Goal: Check status: Check status

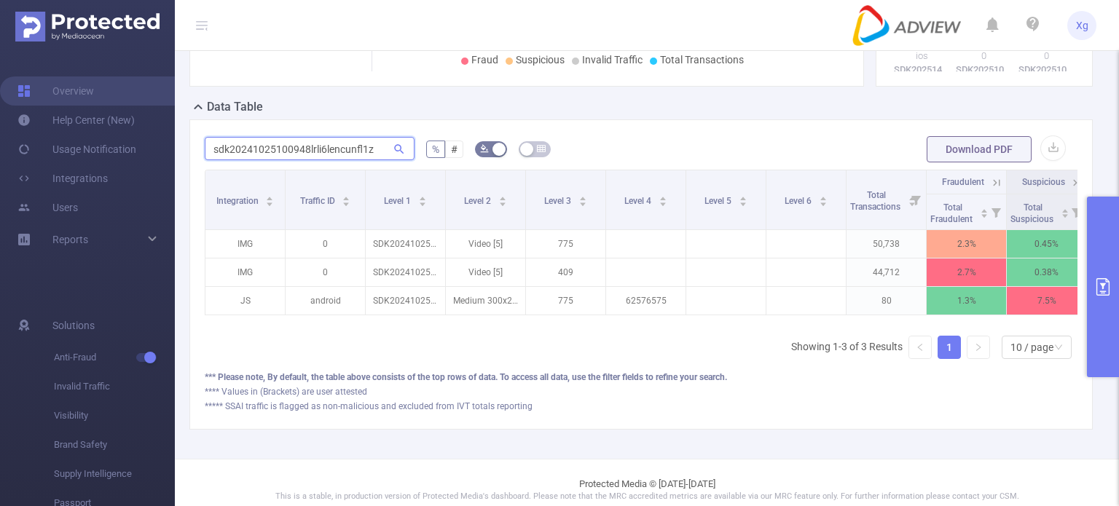
click at [294, 160] on input "sdk20241025100948lrli6lencunfl1z" at bounding box center [310, 148] width 210 height 23
paste input "51731050744y8e6ko2k7mshm8l"
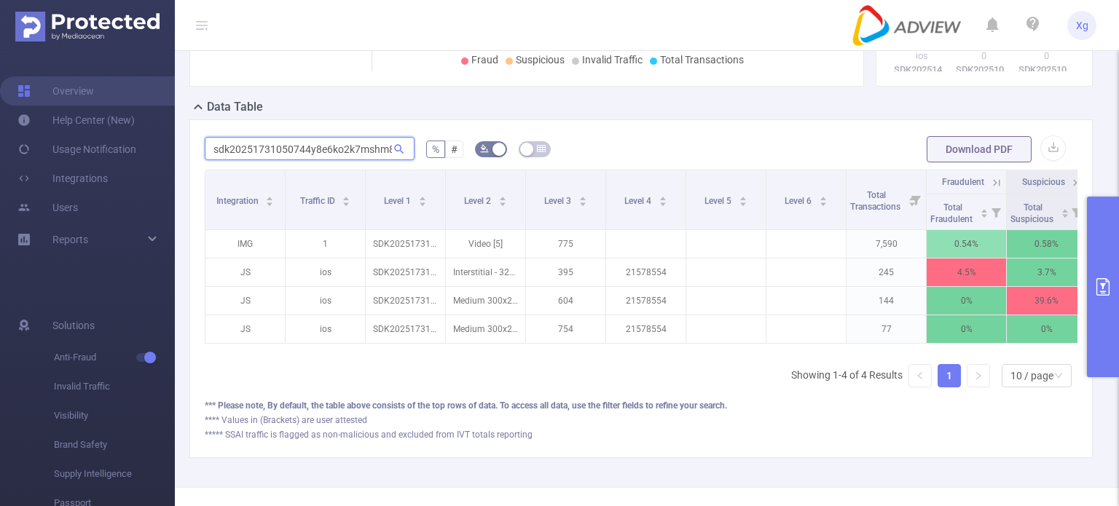
click at [338, 160] on input "sdk20251731050744y8e6ko2k7mshm8l" at bounding box center [310, 148] width 210 height 23
paste input "416020419iehwc3gvum5hg90"
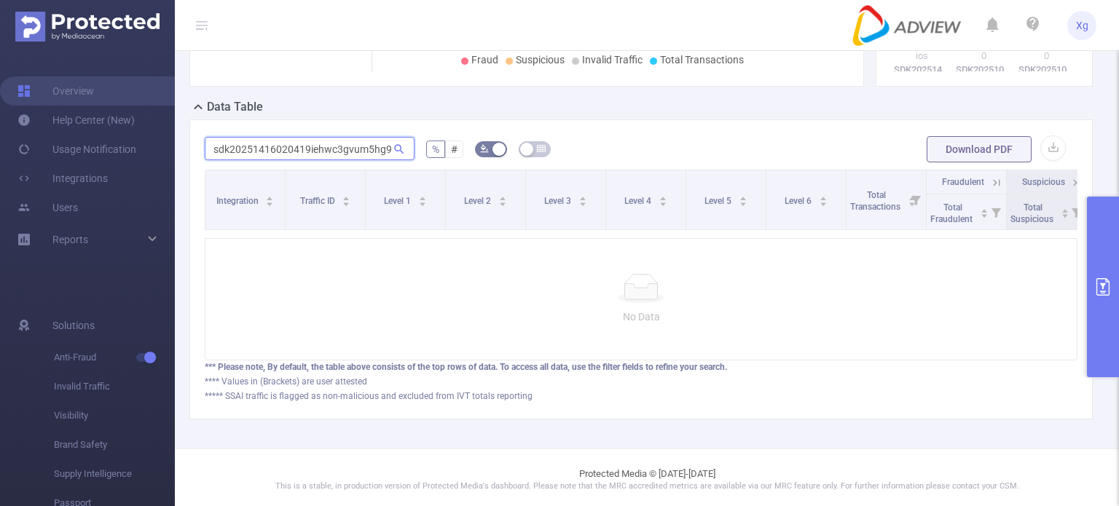
click at [263, 157] on input "sdk20251416020419iehwc3gvum5hg90" at bounding box center [310, 148] width 210 height 23
paste input "5160304203muv4h6hwpqcrny"
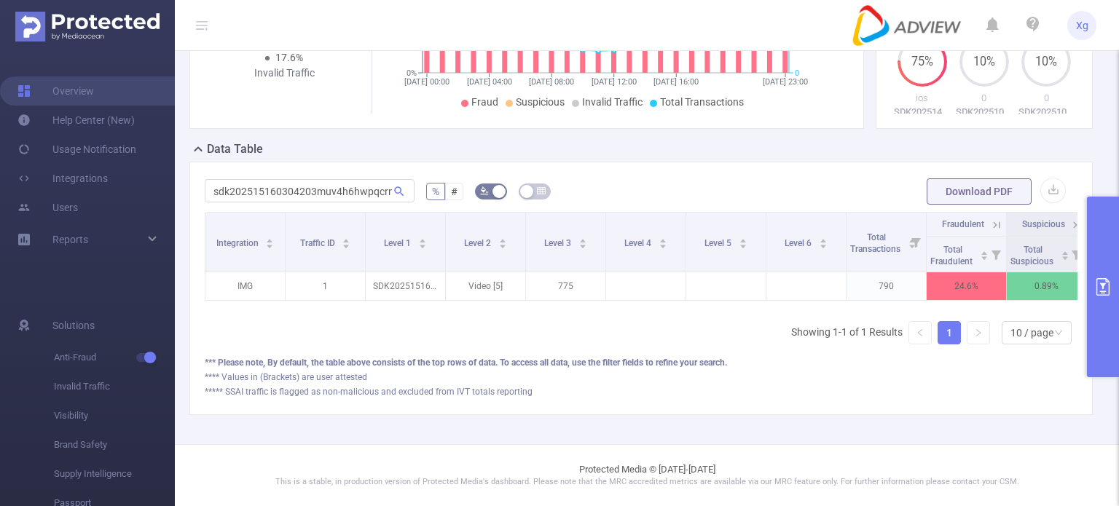
drag, startPoint x: 474, startPoint y: 294, endPoint x: 641, endPoint y: 296, distance: 166.8
click at [636, 296] on div "Integration Traffic ID Level 1 Level 2 Level 3 Level 4 Level 5 Level 6 Total Tr…" at bounding box center [641, 261] width 873 height 98
click at [289, 179] on input "sdk202515160304203muv4h6hwpqcrny" at bounding box center [310, 190] width 210 height 23
paste input "731050752i4p6jaq8lit060a"
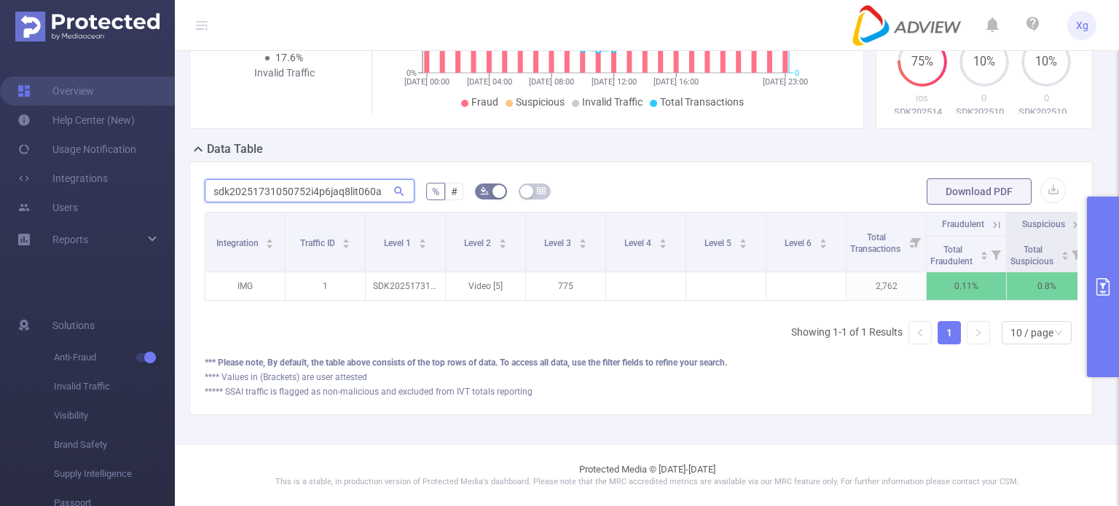
scroll to position [0, 104]
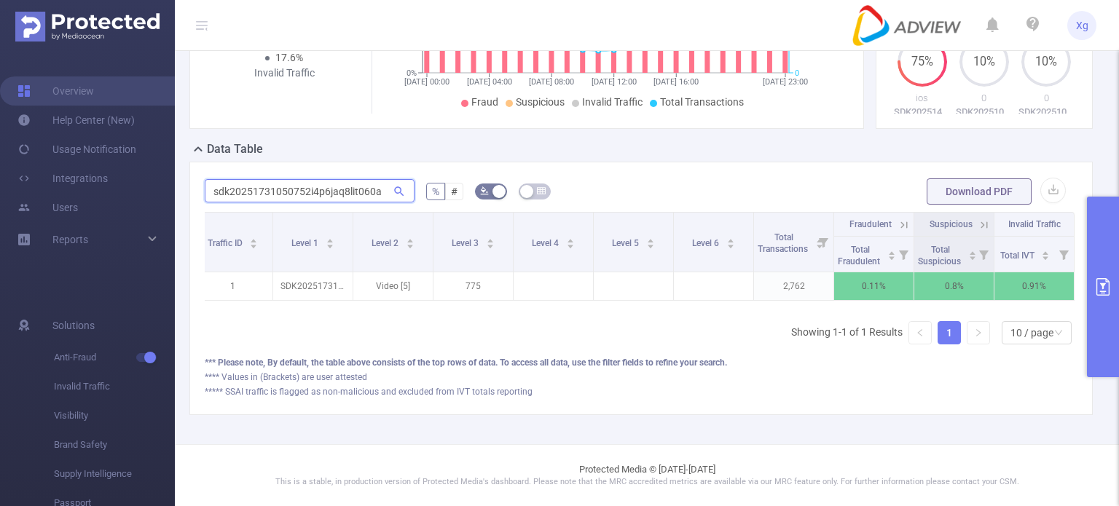
click at [270, 179] on input "sdk20251731050752i4p6jaq8lit060a" at bounding box center [310, 190] width 210 height 23
paste input "44y8e6ko2k7mshm8l"
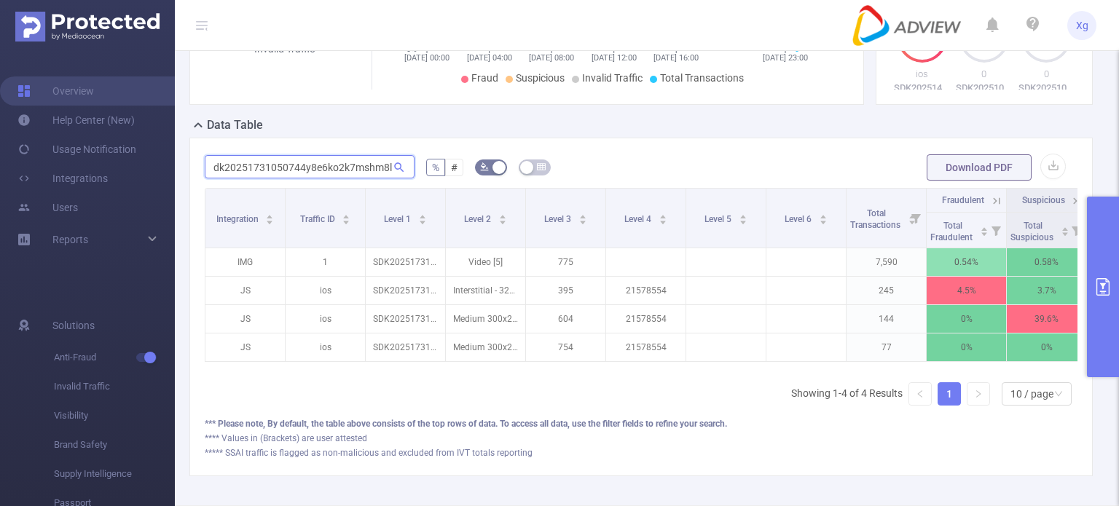
scroll to position [0, 0]
click at [347, 168] on input "sdk20251731050744y8e6ko2k7mshm8l" at bounding box center [310, 166] width 210 height 23
paste input "41025100948lrli6lencunfl1z"
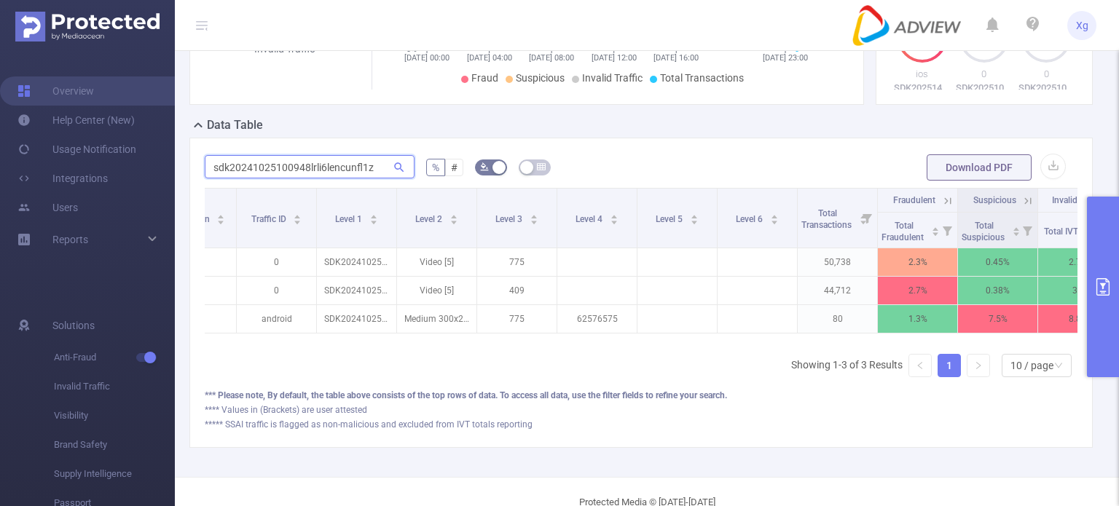
scroll to position [0, 104]
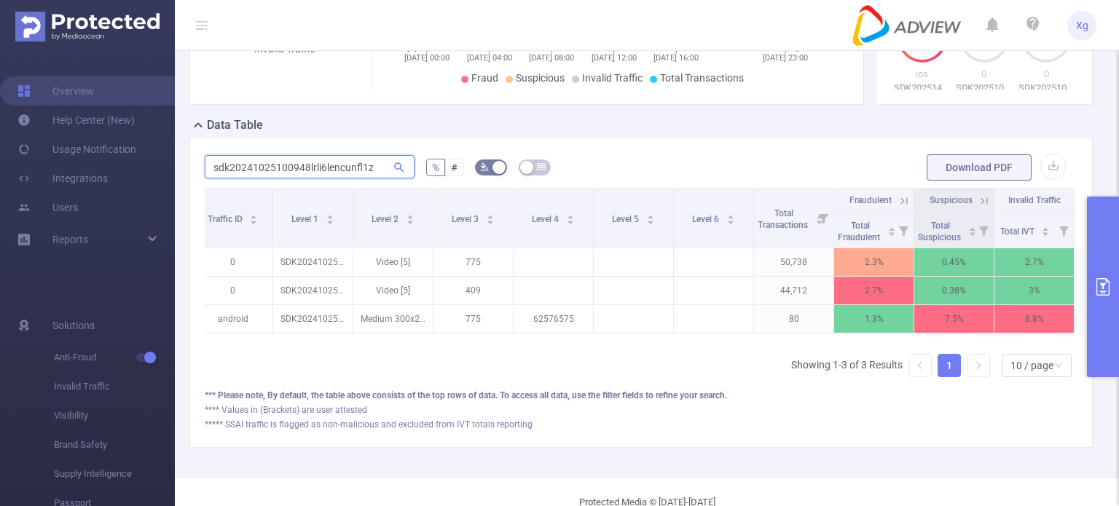
click at [329, 178] on input "sdk20241025100948lrli6lencunfl1z" at bounding box center [310, 166] width 210 height 23
paste input "515290305548cmvi1dchhy05bs"
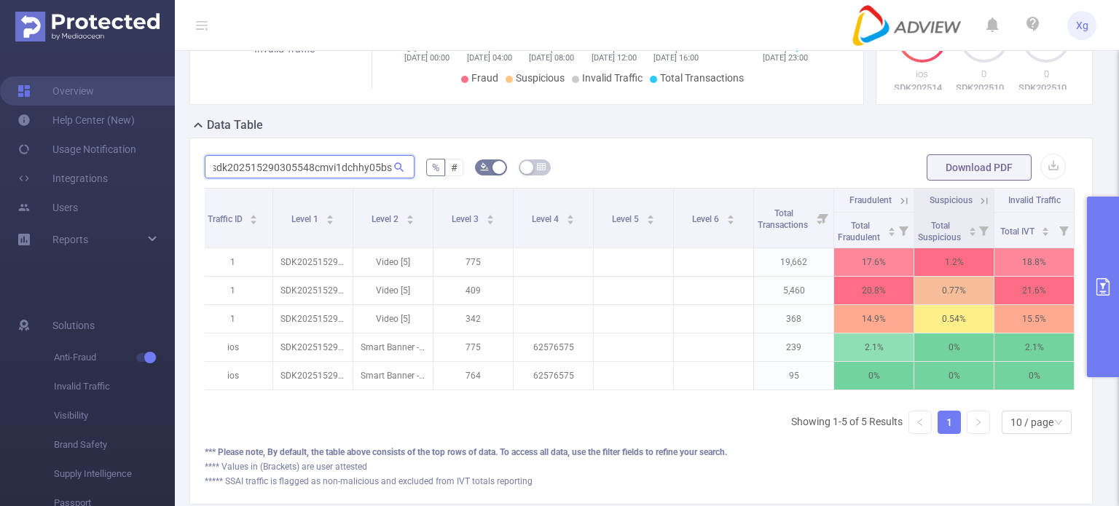
scroll to position [0, 0]
click at [291, 176] on input "sdk202515290305548cmvi1dchhy05bs" at bounding box center [310, 166] width 210 height 23
paste input "31019100937rzt7qe8ptpaqmi3"
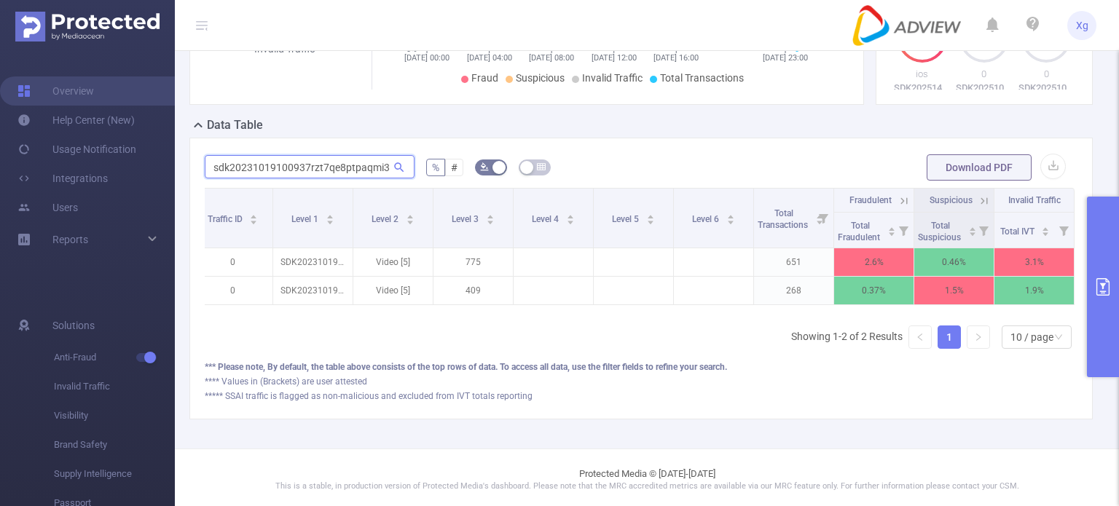
click at [303, 174] on input "sdk20231019100937rzt7qe8ptpaqmi3" at bounding box center [310, 166] width 210 height 23
paste input "41406021102zopem4xuj8r1d8b"
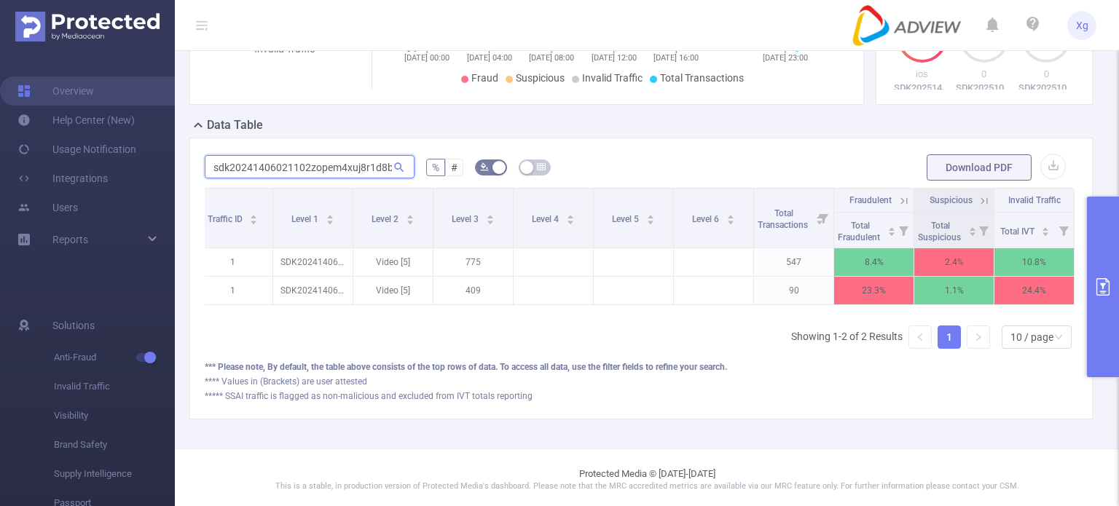
click at [353, 178] on input "sdk20241406021102zopem4xuj8r1d8b" at bounding box center [310, 166] width 210 height 23
paste input "18k76ctqlsy9gm7zh"
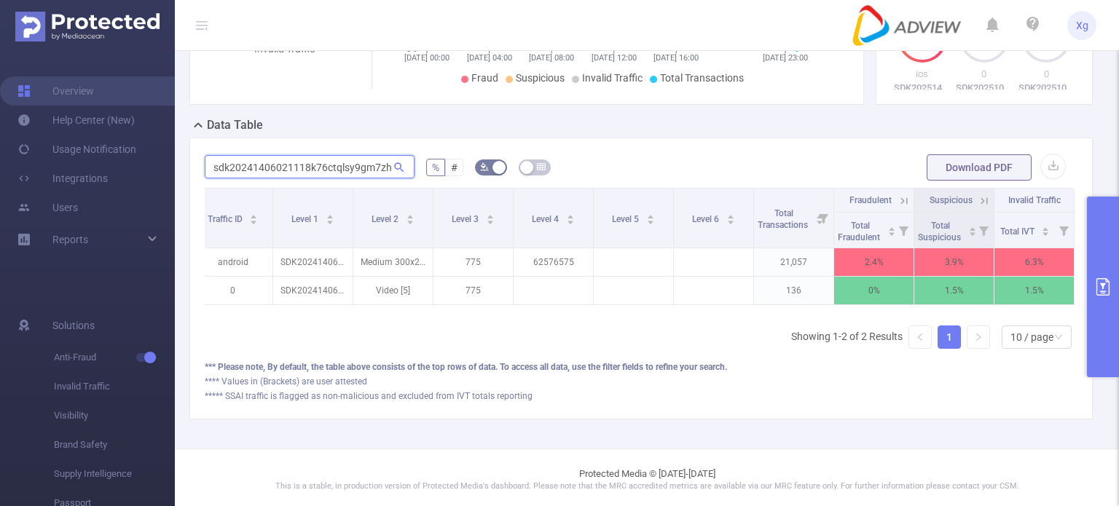
click at [344, 178] on input "sdk20241406021118k76ctqlsy9gm7zh" at bounding box center [310, 166] width 210 height 23
paste input "47156617"
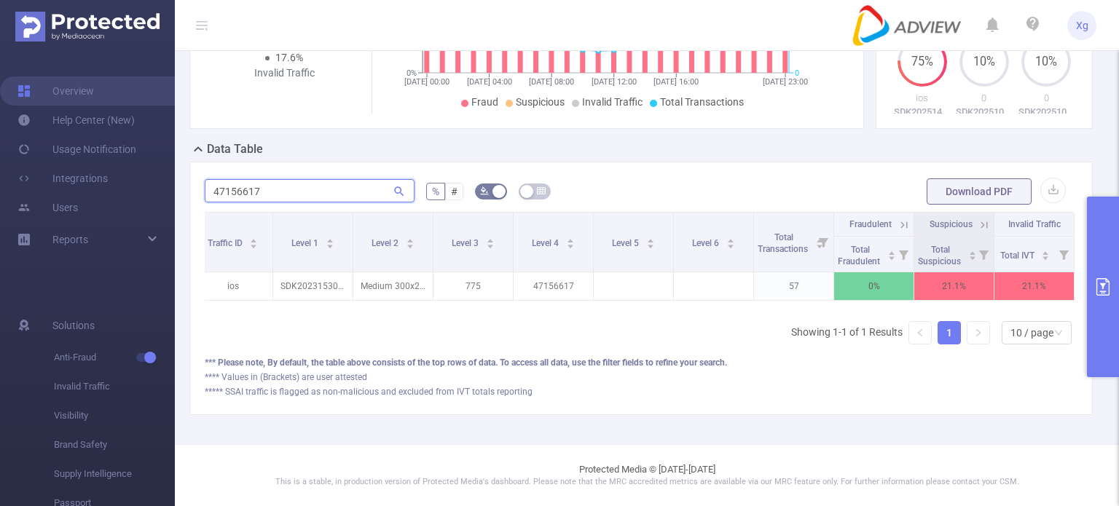
type input "47156617"
